Goal: Information Seeking & Learning: Learn about a topic

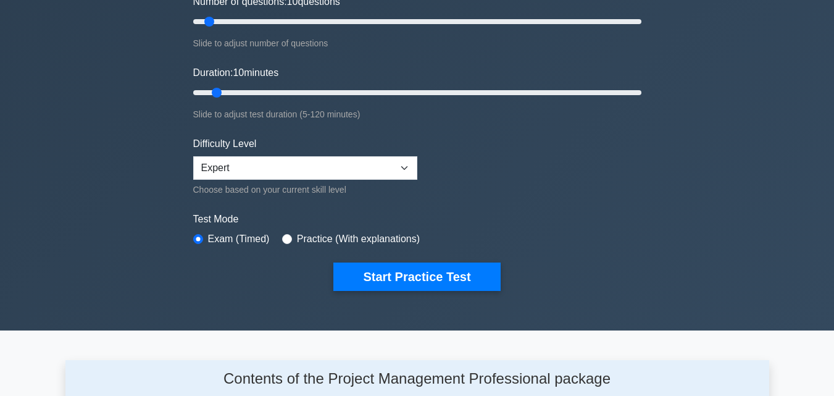
scroll to position [185, 0]
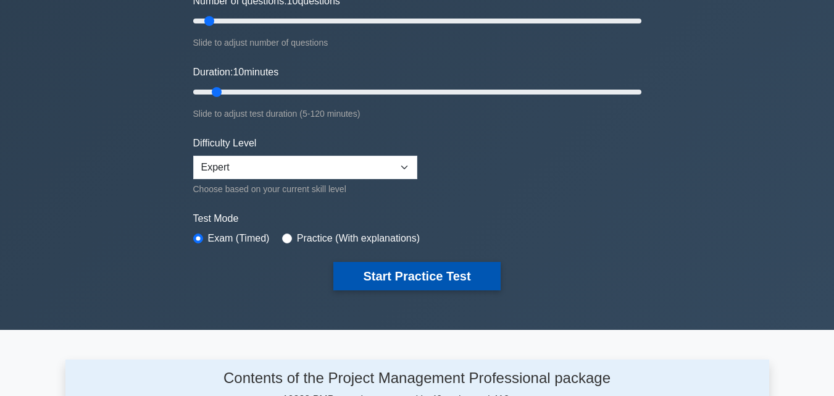
click at [420, 272] on button "Start Practice Test" at bounding box center [417, 276] width 167 height 28
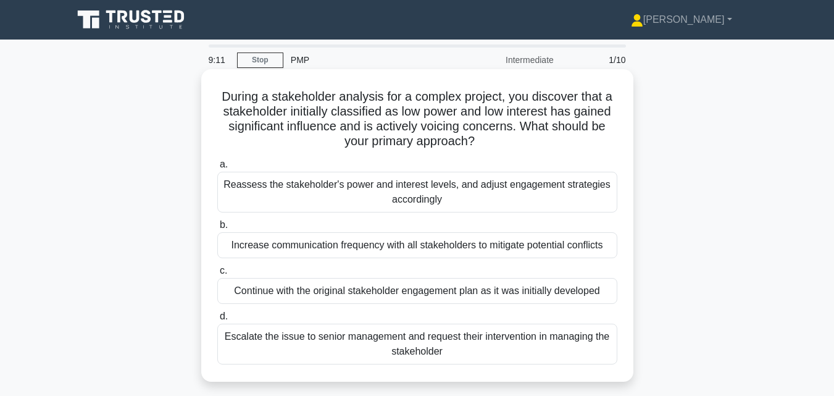
click at [349, 195] on div "Reassess the stakeholder's power and interest levels, and adjust engagement str…" at bounding box center [417, 192] width 400 height 41
click at [217, 169] on input "a. Reassess the stakeholder's power and interest levels, and adjust engagement …" at bounding box center [217, 165] width 0 height 8
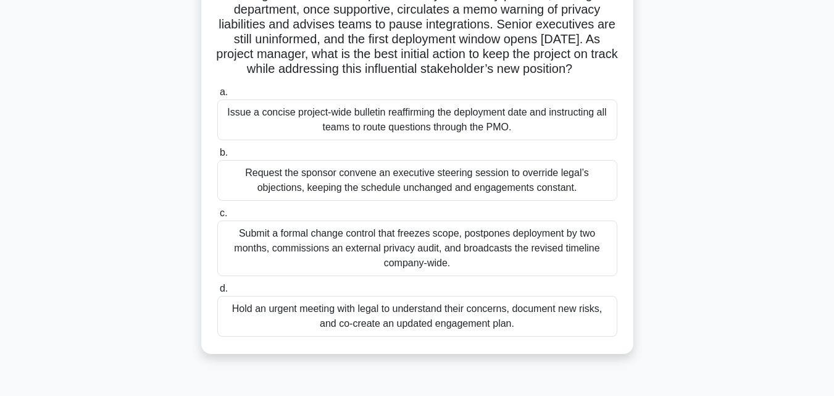
scroll to position [124, 0]
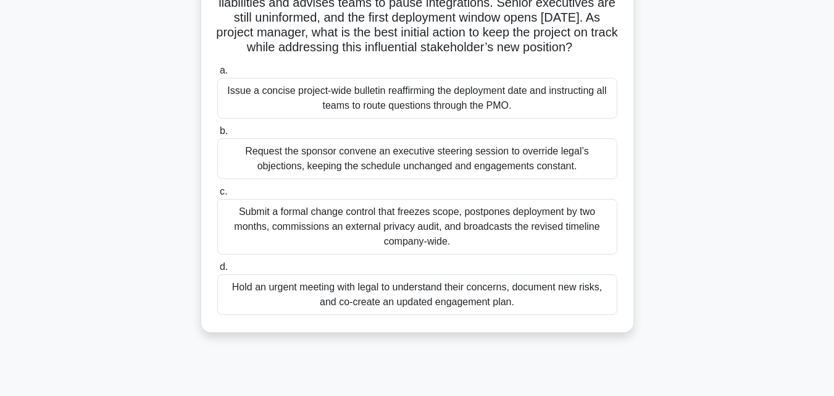
click at [385, 308] on div "Hold an urgent meeting with legal to understand their concerns, document new ri…" at bounding box center [417, 294] width 400 height 41
click at [217, 271] on input "d. Hold an urgent meeting with legal to understand their concerns, document new…" at bounding box center [217, 267] width 0 height 8
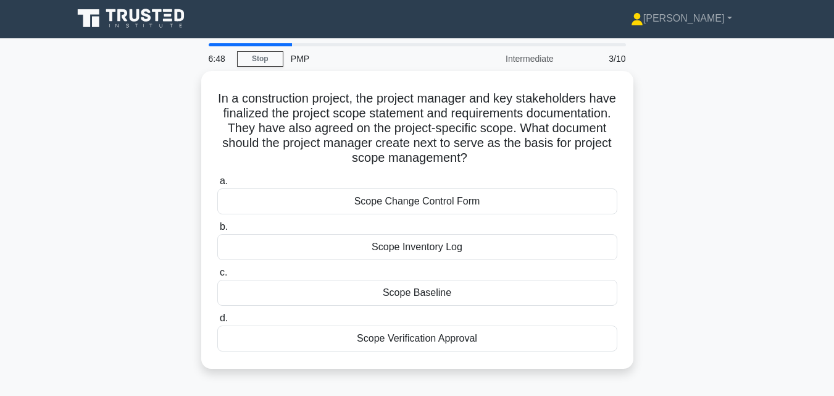
scroll to position [0, 0]
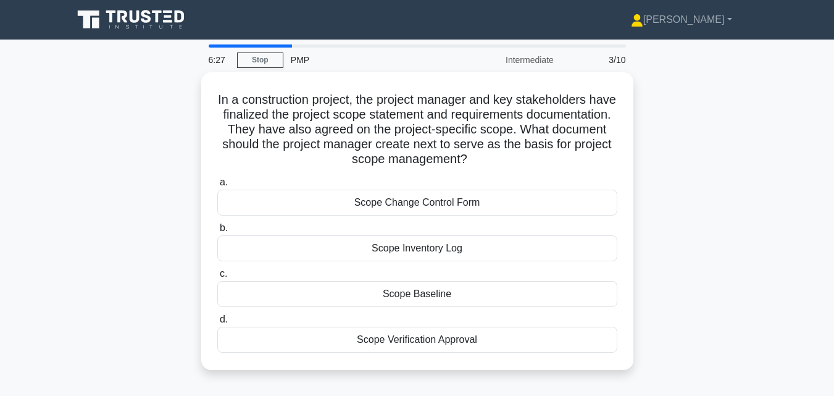
click at [358, 299] on div "Scope Baseline" at bounding box center [417, 294] width 400 height 26
click at [217, 278] on input "c. Scope Baseline" at bounding box center [217, 274] width 0 height 8
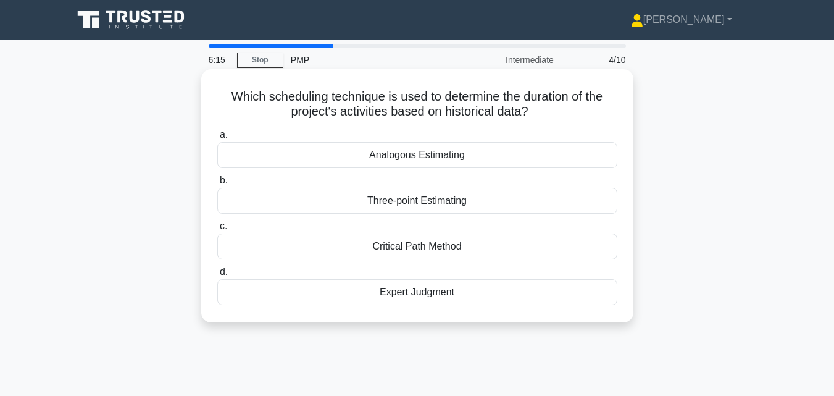
click at [410, 157] on div "Analogous Estimating" at bounding box center [417, 155] width 400 height 26
click at [217, 139] on input "a. Analogous Estimating" at bounding box center [217, 135] width 0 height 8
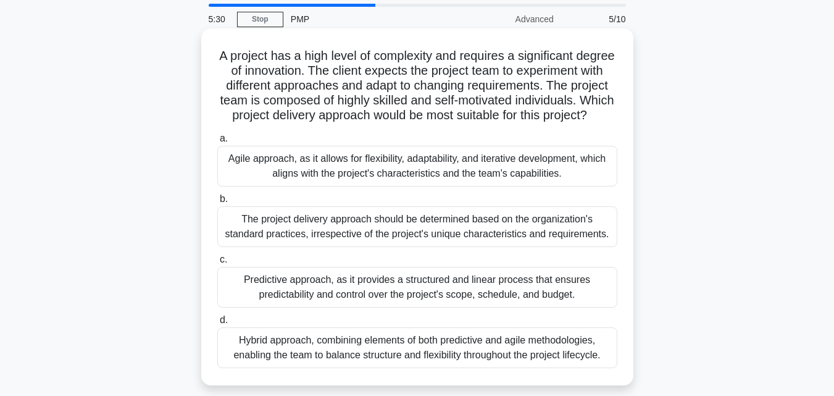
scroll to position [62, 0]
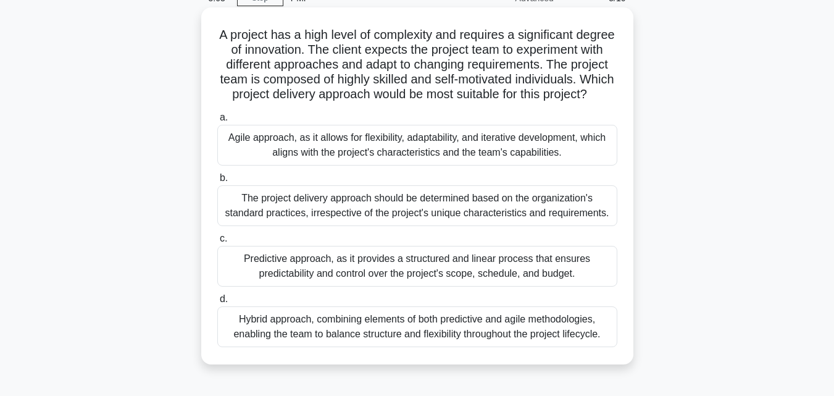
click at [369, 166] on div "Agile approach, as it allows for flexibility, adaptability, and iterative devel…" at bounding box center [417, 145] width 400 height 41
click at [217, 122] on input "a. Agile approach, as it allows for flexibility, adaptability, and iterative de…" at bounding box center [217, 118] width 0 height 8
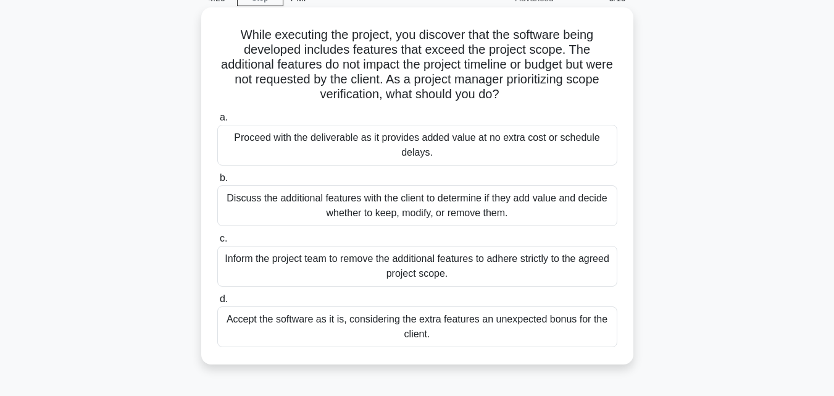
click at [361, 203] on div "Discuss the additional features with the client to determine if they add value …" at bounding box center [417, 205] width 400 height 41
click at [217, 182] on input "b. Discuss the additional features with the client to determine if they add val…" at bounding box center [217, 178] width 0 height 8
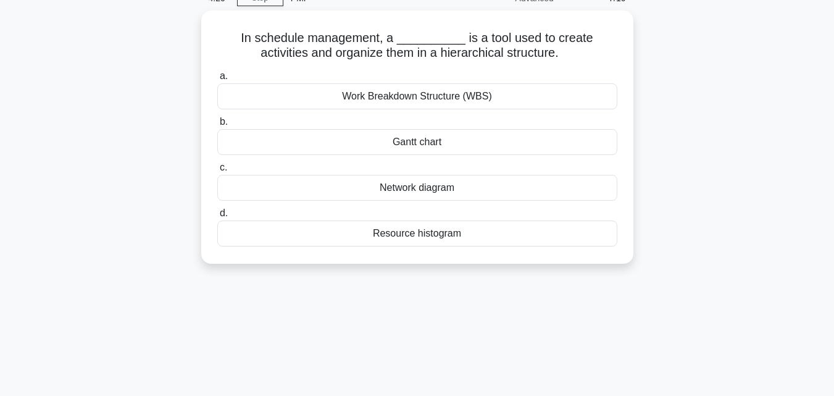
scroll to position [0, 0]
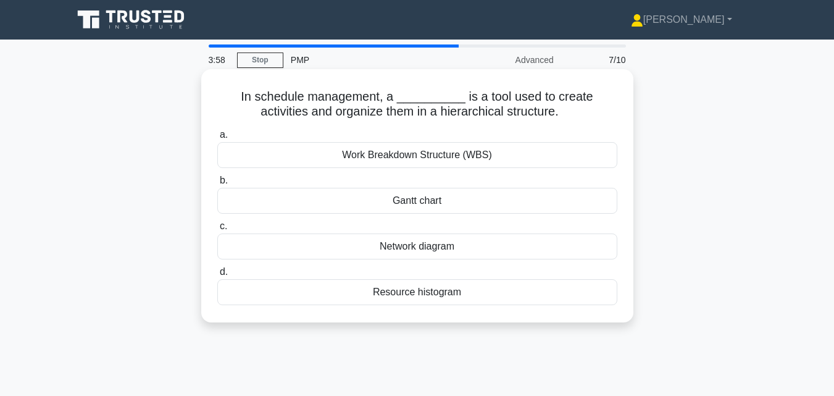
click at [384, 159] on div "Work Breakdown Structure (WBS)" at bounding box center [417, 155] width 400 height 26
click at [217, 139] on input "a. Work Breakdown Structure (WBS)" at bounding box center [217, 135] width 0 height 8
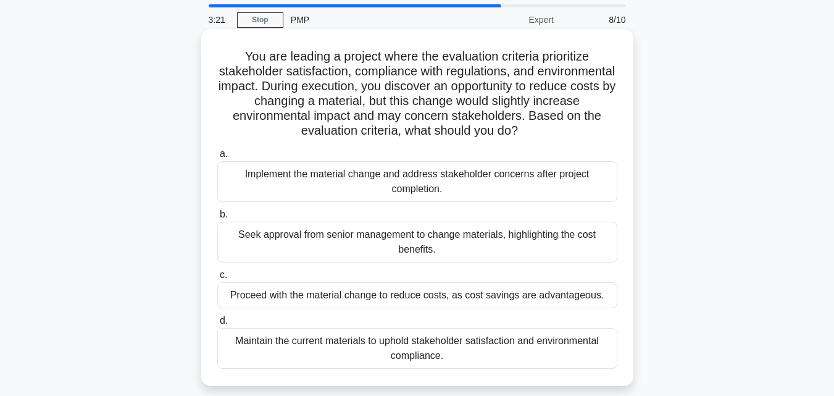
scroll to position [62, 0]
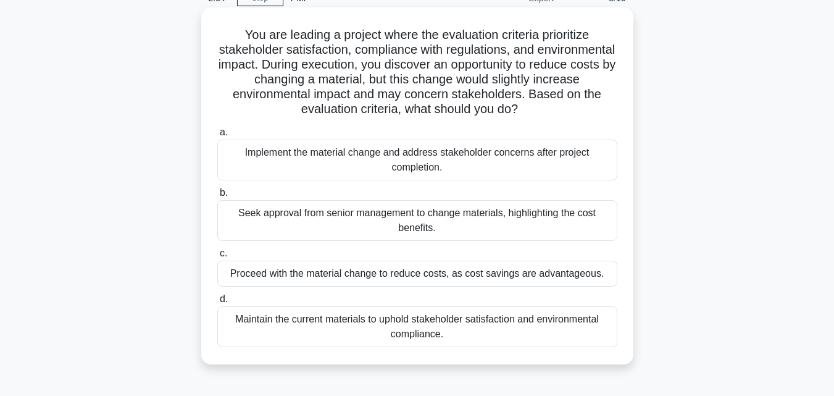
click at [375, 340] on div "Maintain the current materials to uphold stakeholder satisfaction and environme…" at bounding box center [417, 326] width 400 height 41
click at [217, 303] on input "d. Maintain the current materials to uphold stakeholder satisfaction and enviro…" at bounding box center [217, 299] width 0 height 8
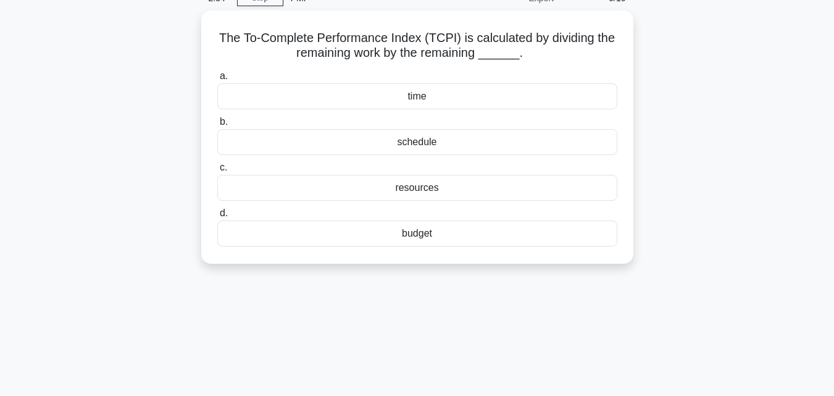
scroll to position [0, 0]
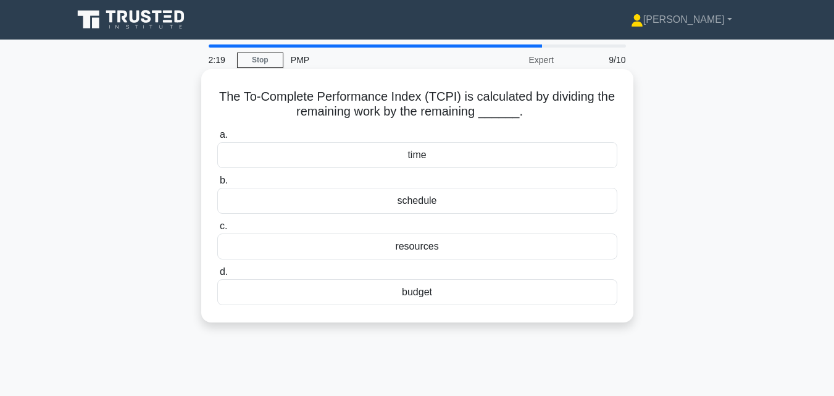
click at [406, 292] on div "budget" at bounding box center [417, 292] width 400 height 26
click at [217, 276] on input "d. budget" at bounding box center [217, 272] width 0 height 8
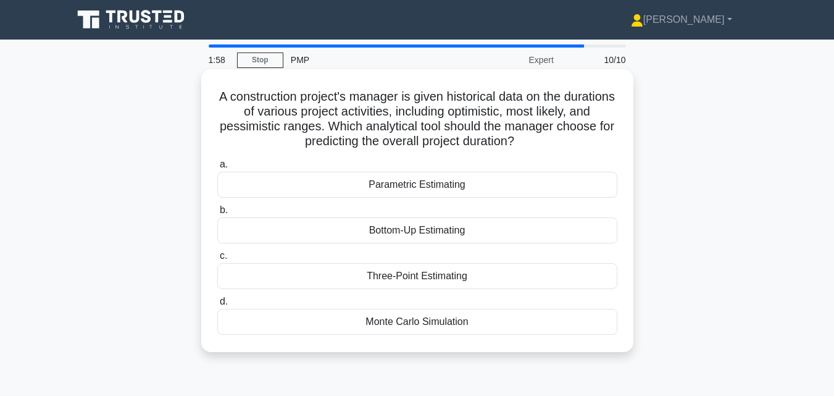
click at [404, 275] on div "Three-Point Estimating" at bounding box center [417, 276] width 400 height 26
click at [217, 260] on input "c. Three-Point Estimating" at bounding box center [217, 256] width 0 height 8
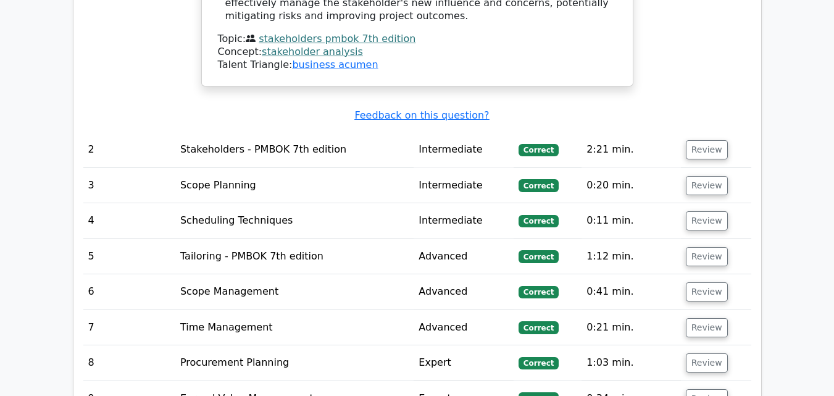
scroll to position [1544, 0]
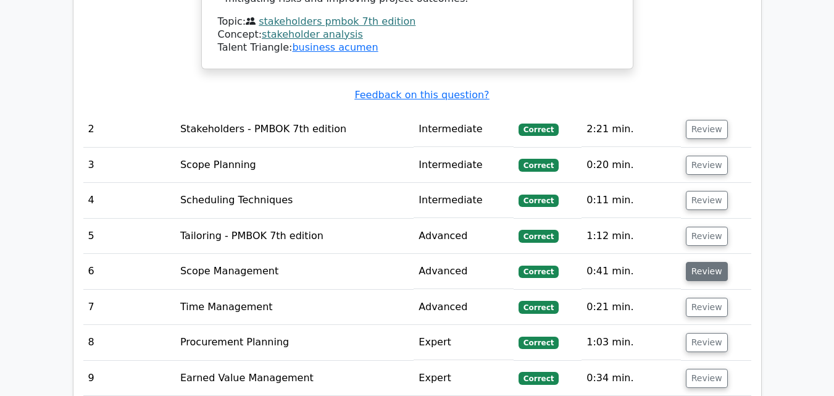
click at [695, 262] on button "Review" at bounding box center [707, 271] width 42 height 19
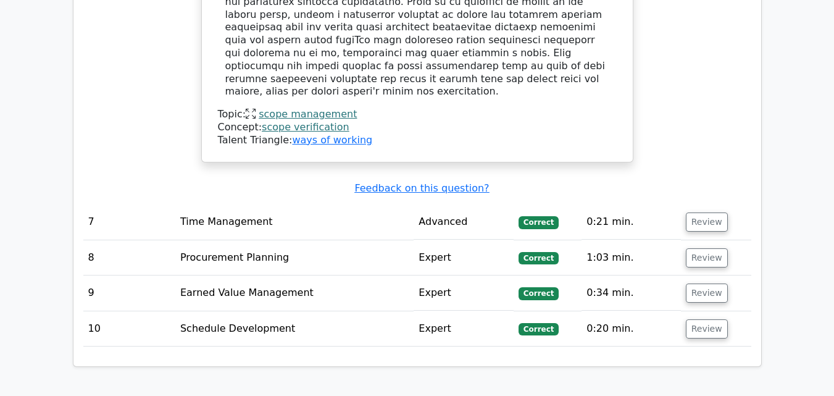
scroll to position [2471, 0]
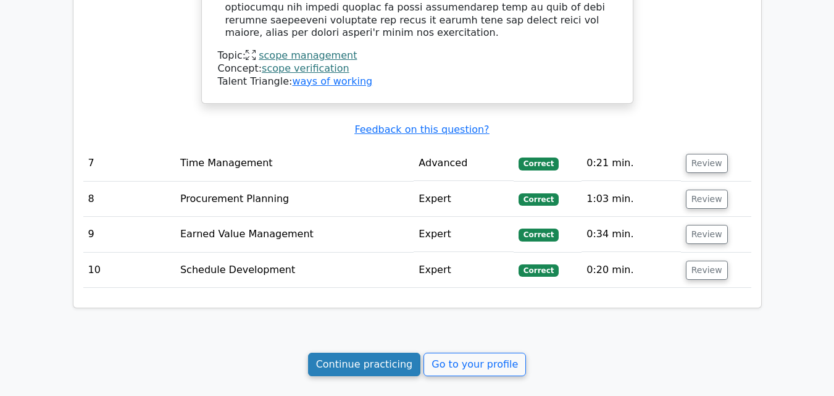
click at [361, 353] on link "Continue practicing" at bounding box center [364, 364] width 113 height 23
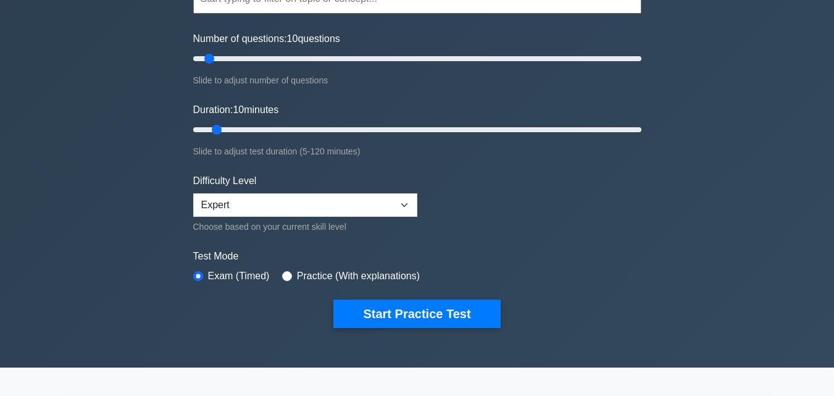
scroll to position [185, 0]
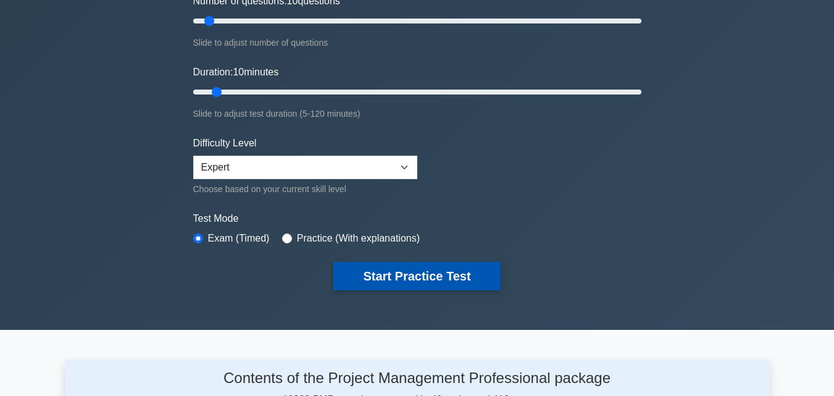
click at [376, 277] on button "Start Practice Test" at bounding box center [417, 276] width 167 height 28
